Goal: Find specific page/section: Find specific page/section

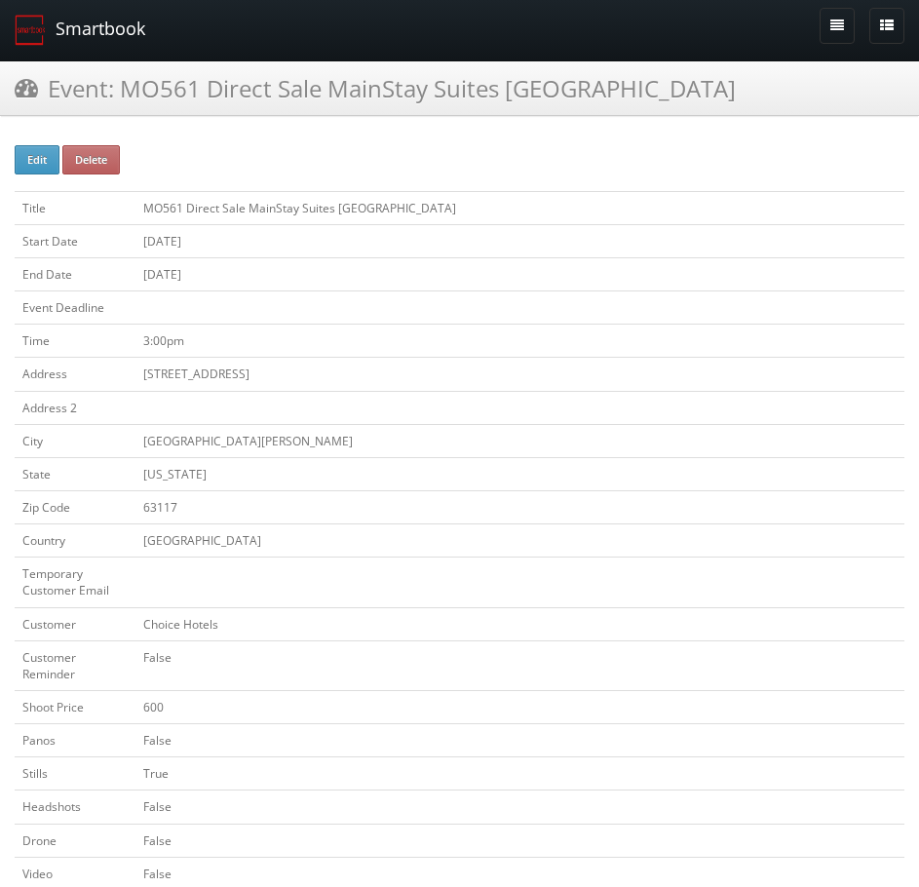
click at [101, 48] on link "Smartbook" at bounding box center [80, 30] width 160 height 60
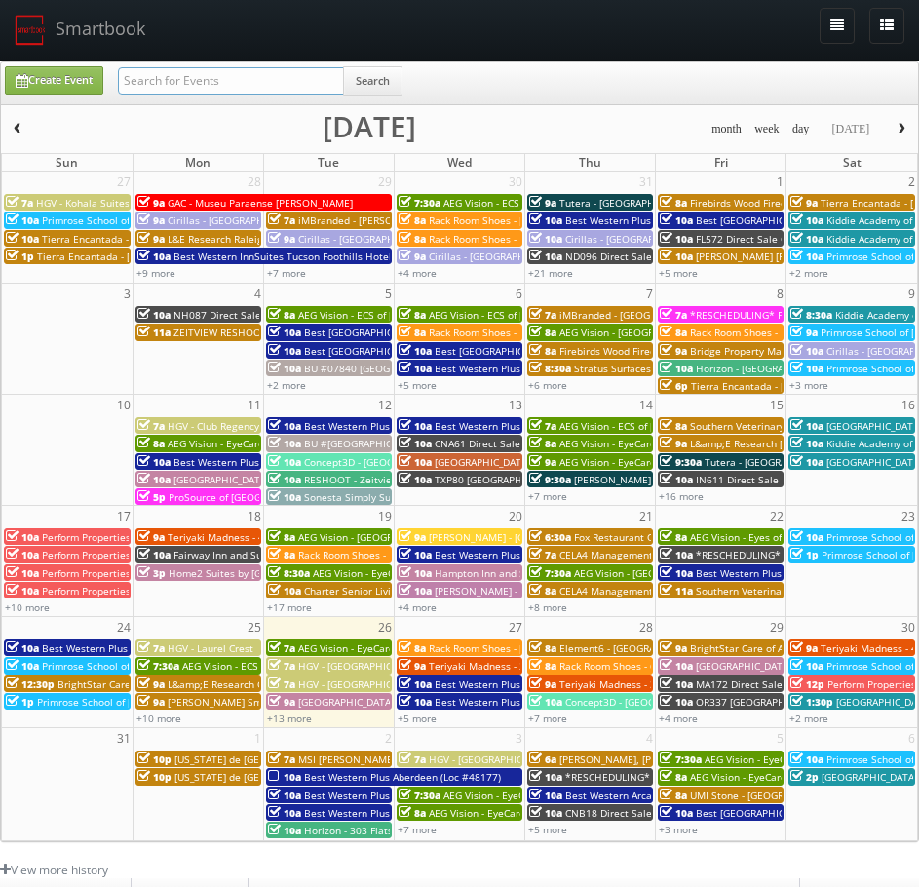
click at [173, 78] on input "text" at bounding box center [231, 80] width 226 height 27
paste input "05224"
type input "05224"
click at [377, 79] on button "Search" at bounding box center [372, 80] width 59 height 29
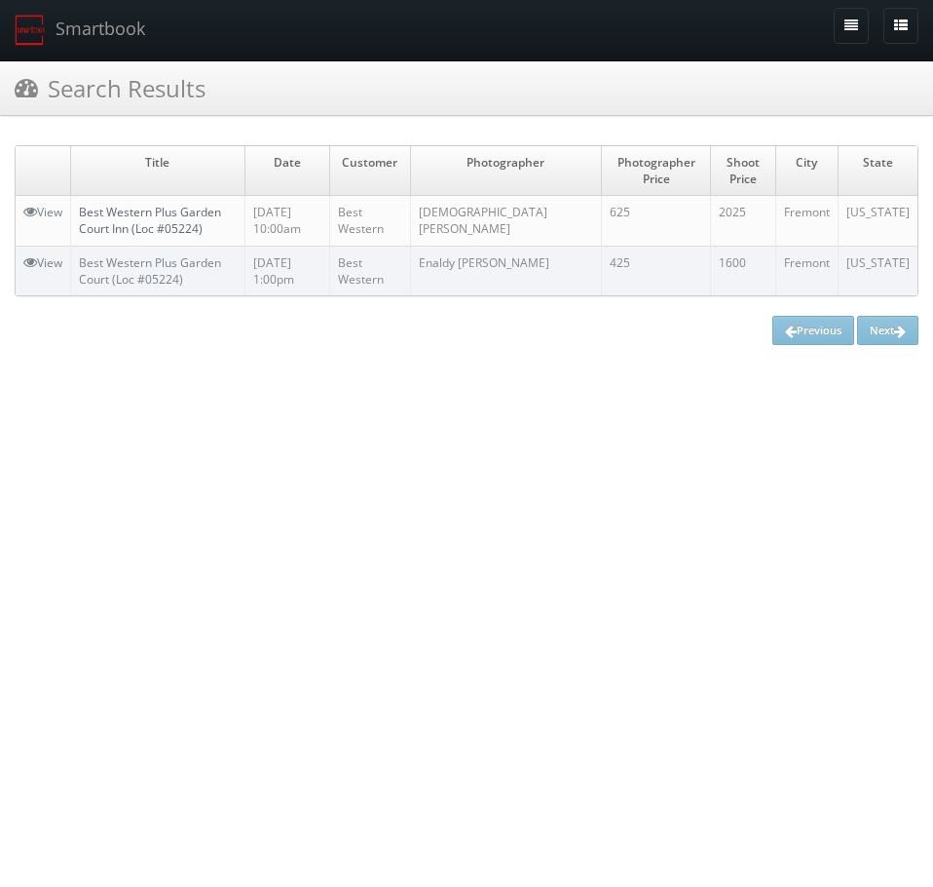
click at [166, 214] on link "Best Western Plus Garden Court Inn (Loc #05224)" at bounding box center [150, 220] width 142 height 33
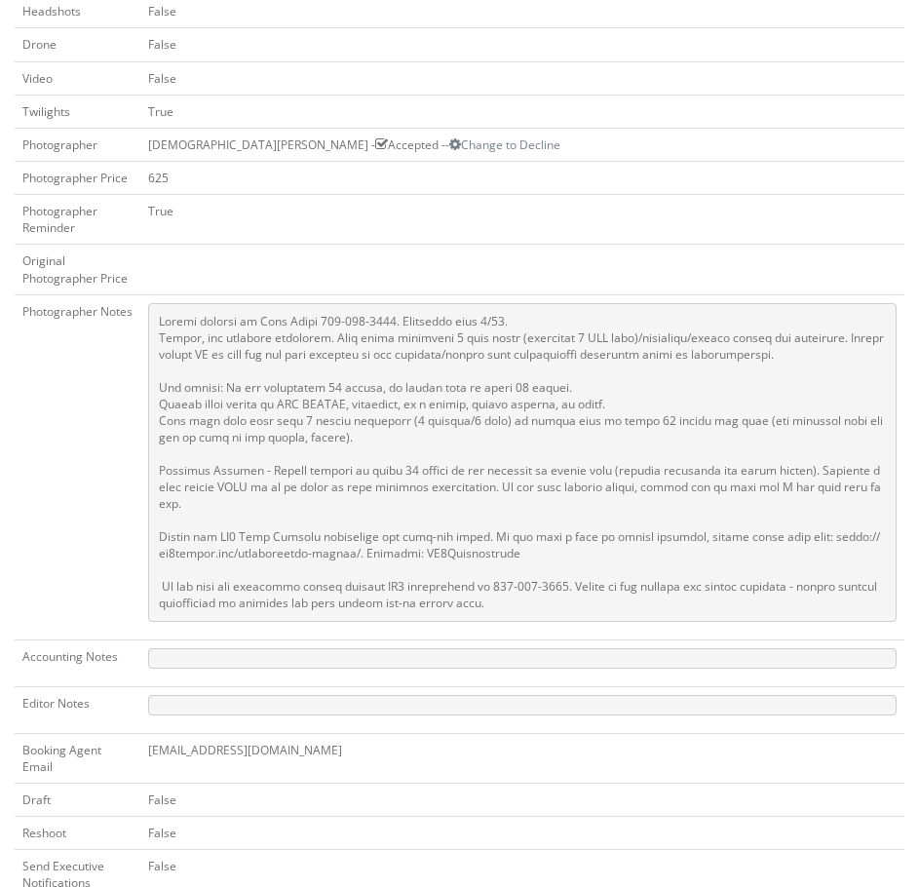
scroll to position [779, 0]
